Goal: Information Seeking & Learning: Learn about a topic

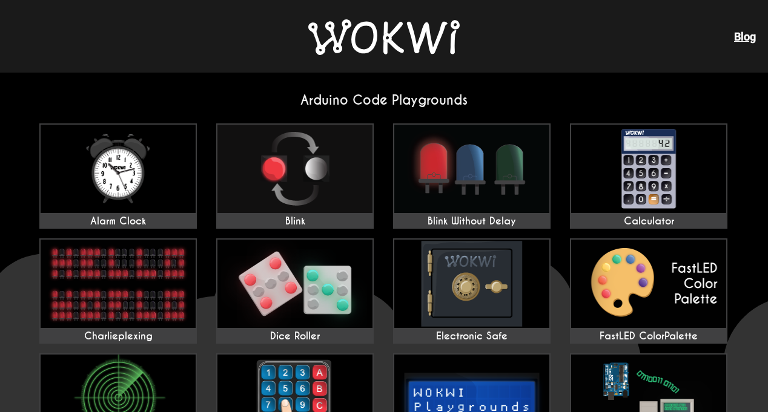
click at [416, 22] on img at bounding box center [383, 37] width 151 height 36
click at [374, 65] on div "Blog" at bounding box center [384, 36] width 768 height 73
click at [380, 45] on img at bounding box center [383, 37] width 151 height 36
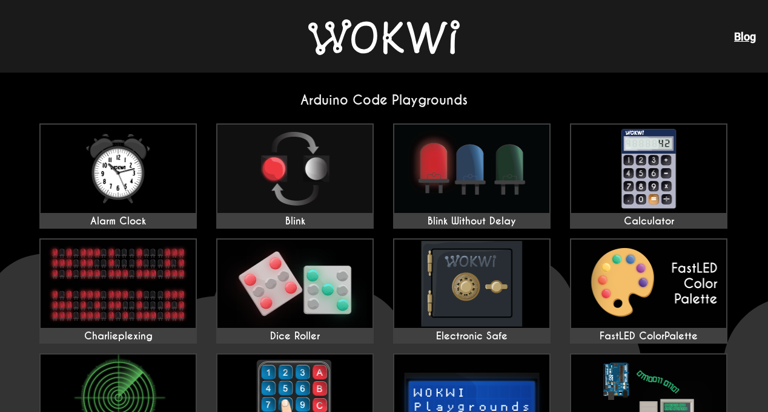
click at [380, 45] on img at bounding box center [383, 37] width 151 height 36
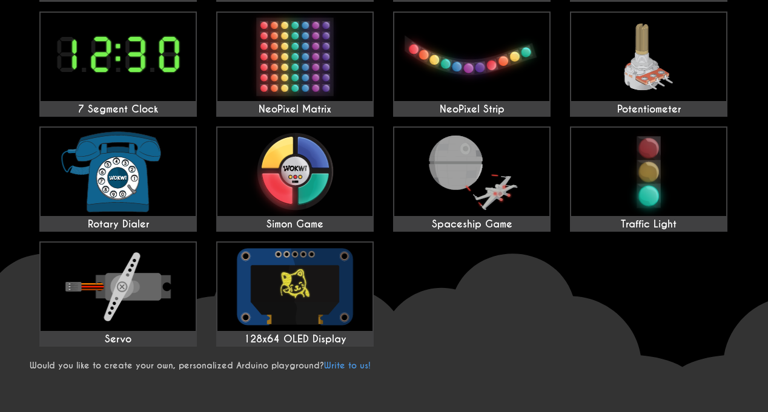
scroll to position [454, 0]
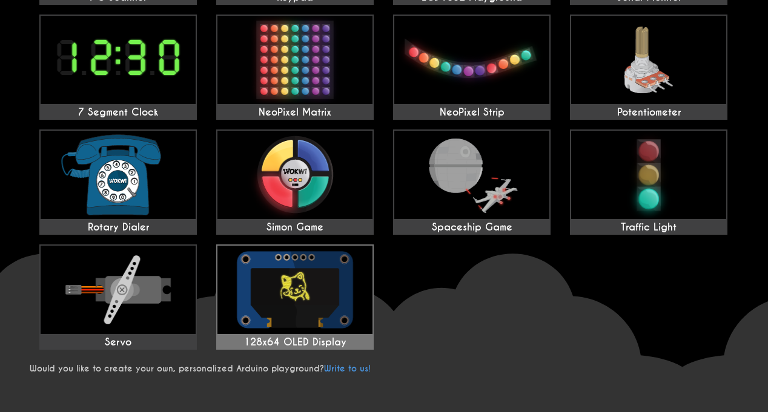
click at [274, 301] on img at bounding box center [294, 290] width 155 height 88
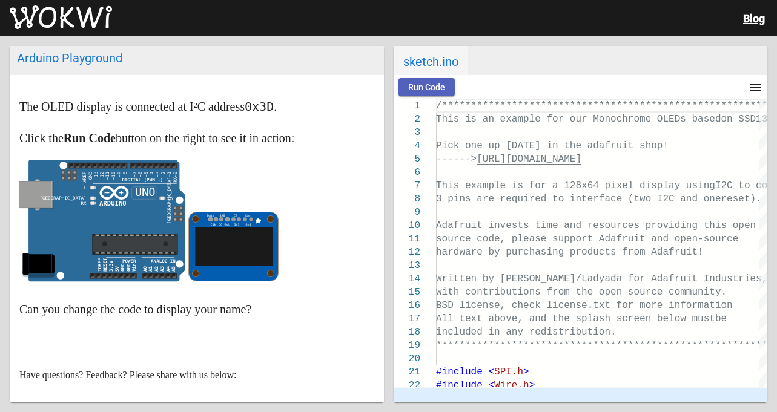
click at [446, 90] on button "Run Code" at bounding box center [426, 87] width 56 height 18
click at [220, 219] on circle at bounding box center [221, 219] width 4 height 4
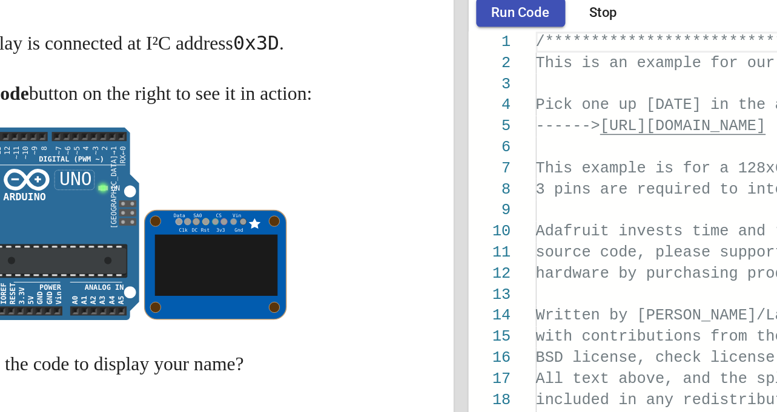
drag, startPoint x: 282, startPoint y: 219, endPoint x: 234, endPoint y: 280, distance: 78.0
click at [234, 280] on p at bounding box center [196, 224] width 355 height 128
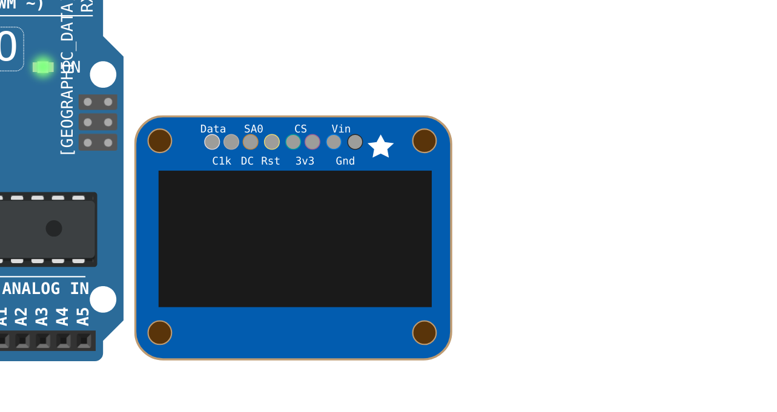
scroll to position [15, 0]
